Goal: Transaction & Acquisition: Book appointment/travel/reservation

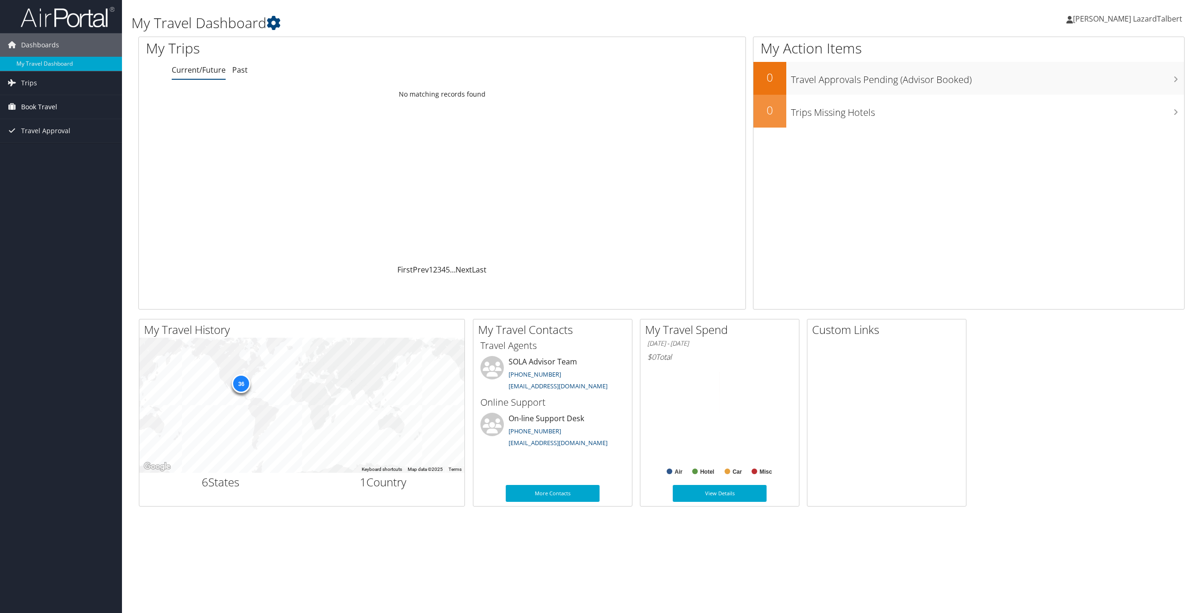
click at [53, 107] on span "Book Travel" at bounding box center [39, 106] width 36 height 23
click at [34, 83] on span "Trips" at bounding box center [29, 82] width 16 height 23
click at [44, 65] on link "My Travel Dashboard" at bounding box center [61, 64] width 122 height 14
click at [23, 112] on span "Book Travel" at bounding box center [39, 106] width 36 height 23
click at [47, 139] on link "Book/Manage Online Trips" at bounding box center [61, 140] width 122 height 14
